Goal: Task Accomplishment & Management: Complete application form

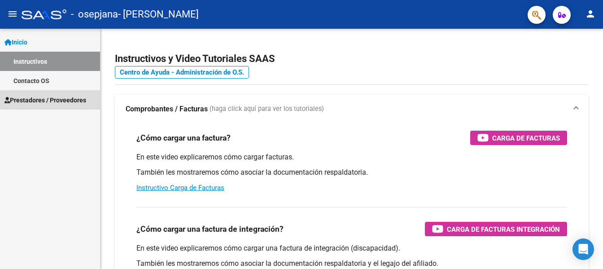
click at [43, 100] on span "Prestadores / Proveedores" at bounding box center [45, 100] width 82 height 10
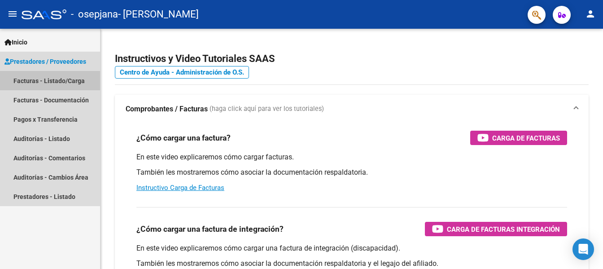
click at [48, 80] on link "Facturas - Listado/Carga" at bounding box center [50, 80] width 100 height 19
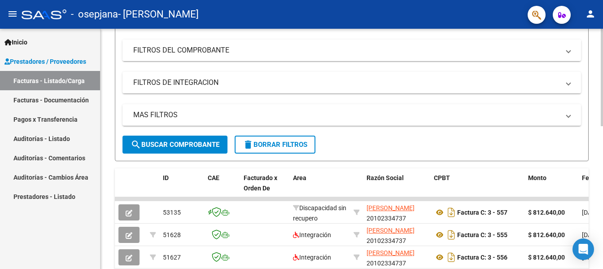
scroll to position [134, 0]
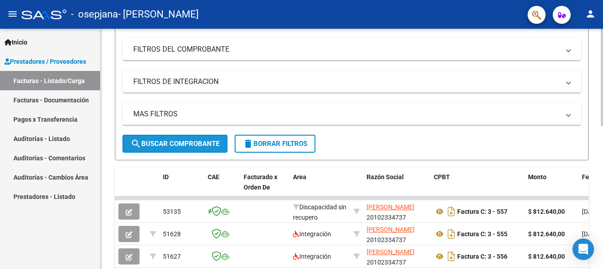
click at [187, 143] on span "search Buscar Comprobante" at bounding box center [174, 143] width 89 height 8
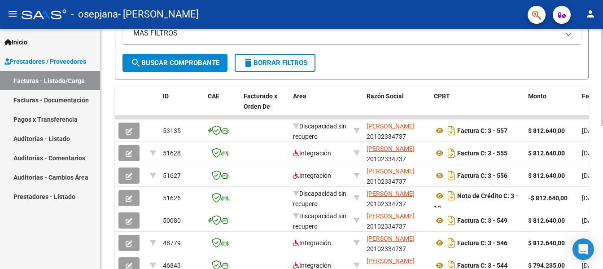
scroll to position [224, 0]
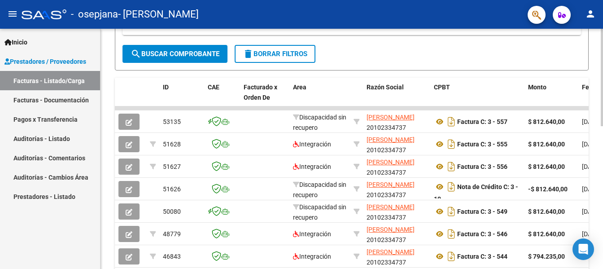
click at [183, 54] on span "search Buscar Comprobante" at bounding box center [174, 54] width 89 height 8
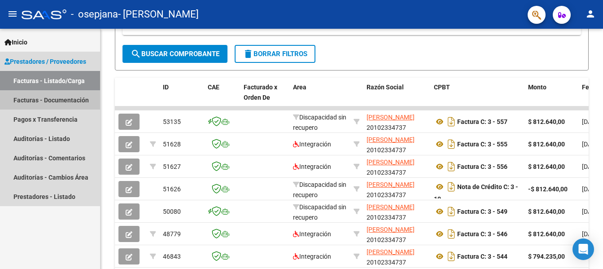
click at [58, 98] on link "Facturas - Documentación" at bounding box center [50, 99] width 100 height 19
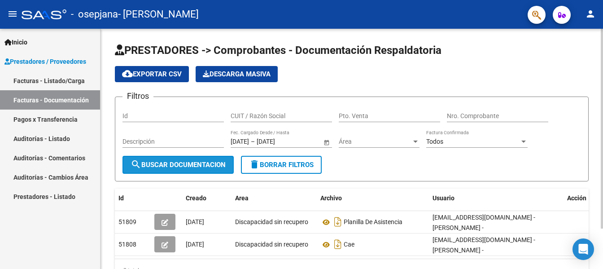
click at [199, 168] on span "search Buscar Documentacion" at bounding box center [177, 164] width 95 height 8
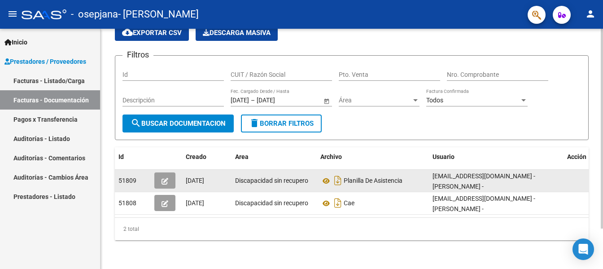
scroll to position [48, 0]
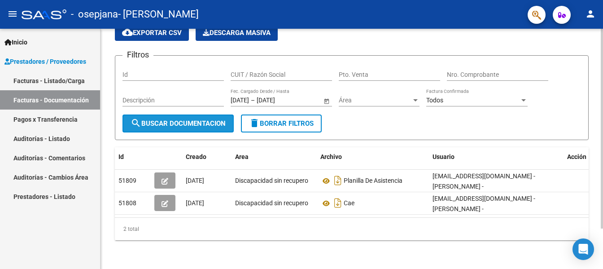
click at [204, 119] on span "search Buscar Documentacion" at bounding box center [177, 123] width 95 height 8
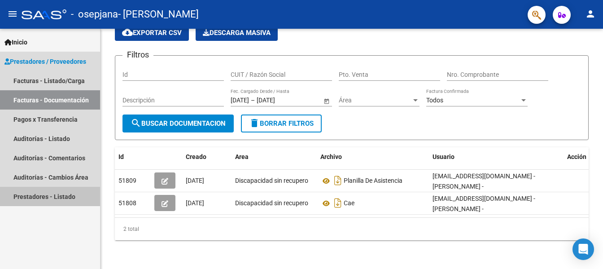
click at [38, 195] on link "Prestadores - Listado" at bounding box center [50, 196] width 100 height 19
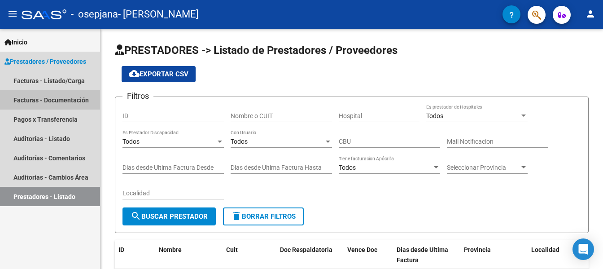
click at [54, 100] on link "Facturas - Documentación" at bounding box center [50, 99] width 100 height 19
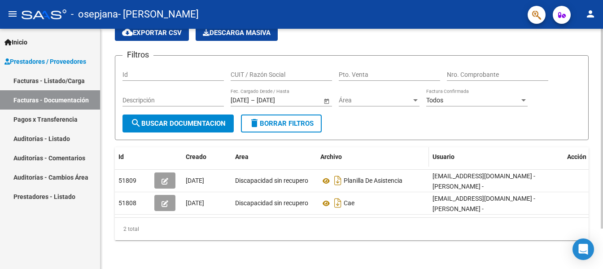
scroll to position [48, 0]
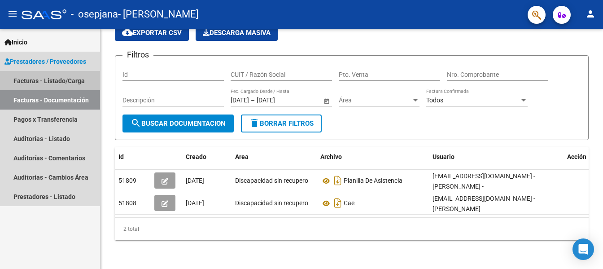
click at [56, 81] on link "Facturas - Listado/Carga" at bounding box center [50, 80] width 100 height 19
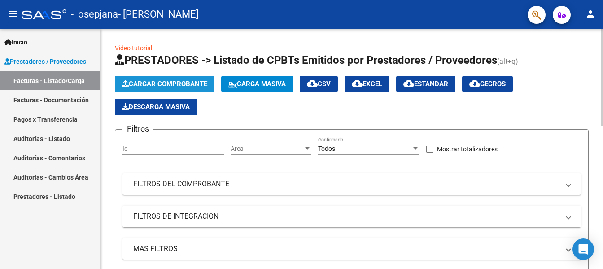
click at [178, 84] on span "Cargar Comprobante" at bounding box center [164, 84] width 85 height 8
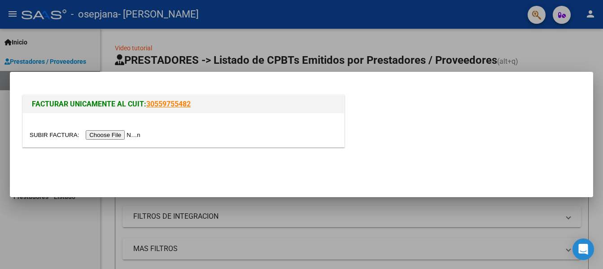
click at [139, 134] on input "file" at bounding box center [86, 134] width 113 height 9
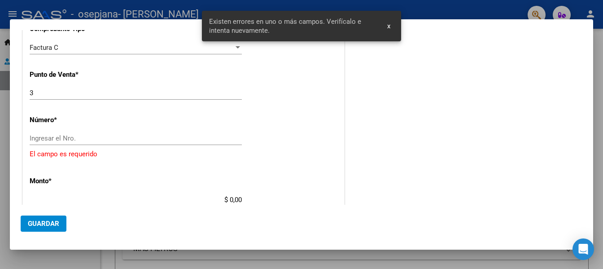
scroll to position [247, 0]
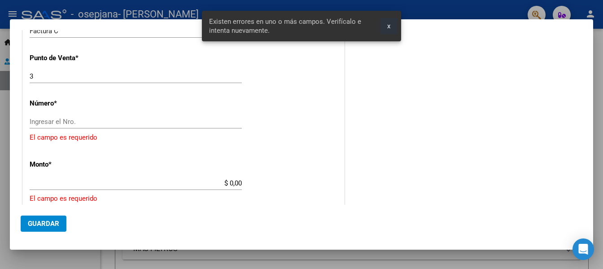
click at [389, 25] on span "x" at bounding box center [388, 26] width 3 height 8
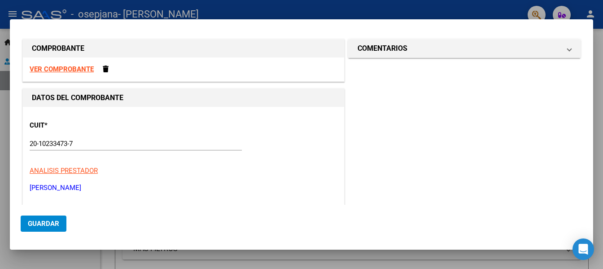
scroll to position [0, 0]
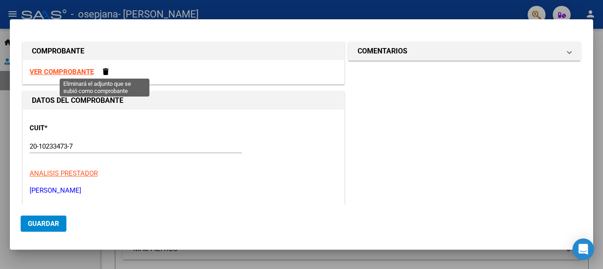
click at [106, 73] on span at bounding box center [106, 71] width 6 height 7
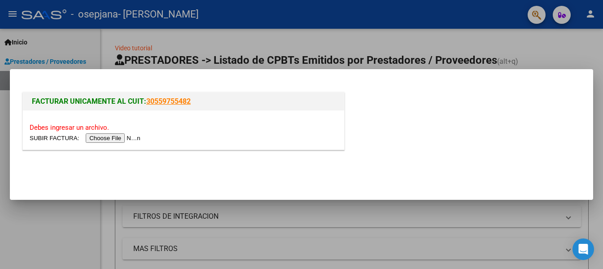
click at [451, 220] on div at bounding box center [301, 134] width 603 height 269
